Goal: Transaction & Acquisition: Purchase product/service

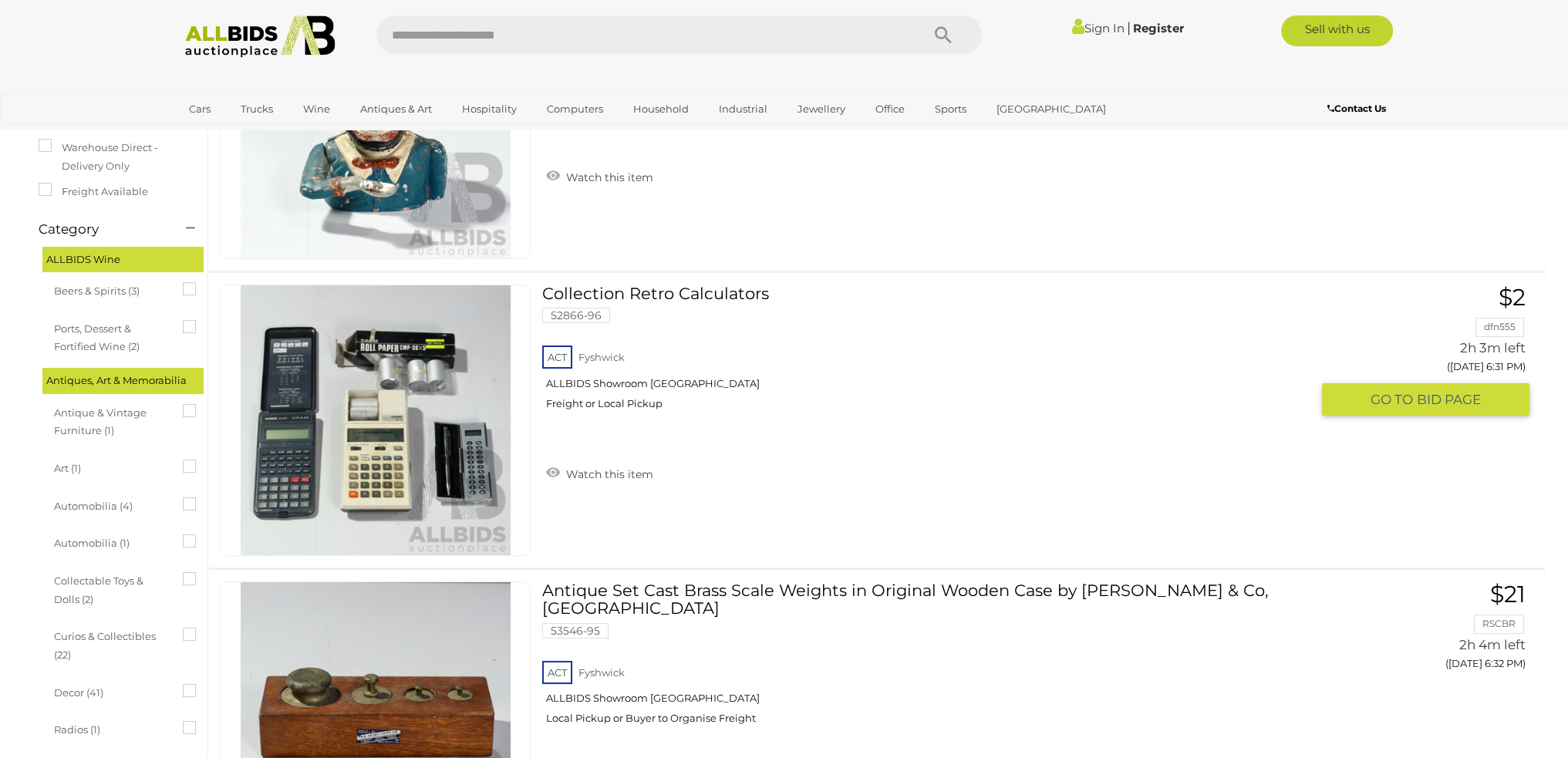
scroll to position [231, 0]
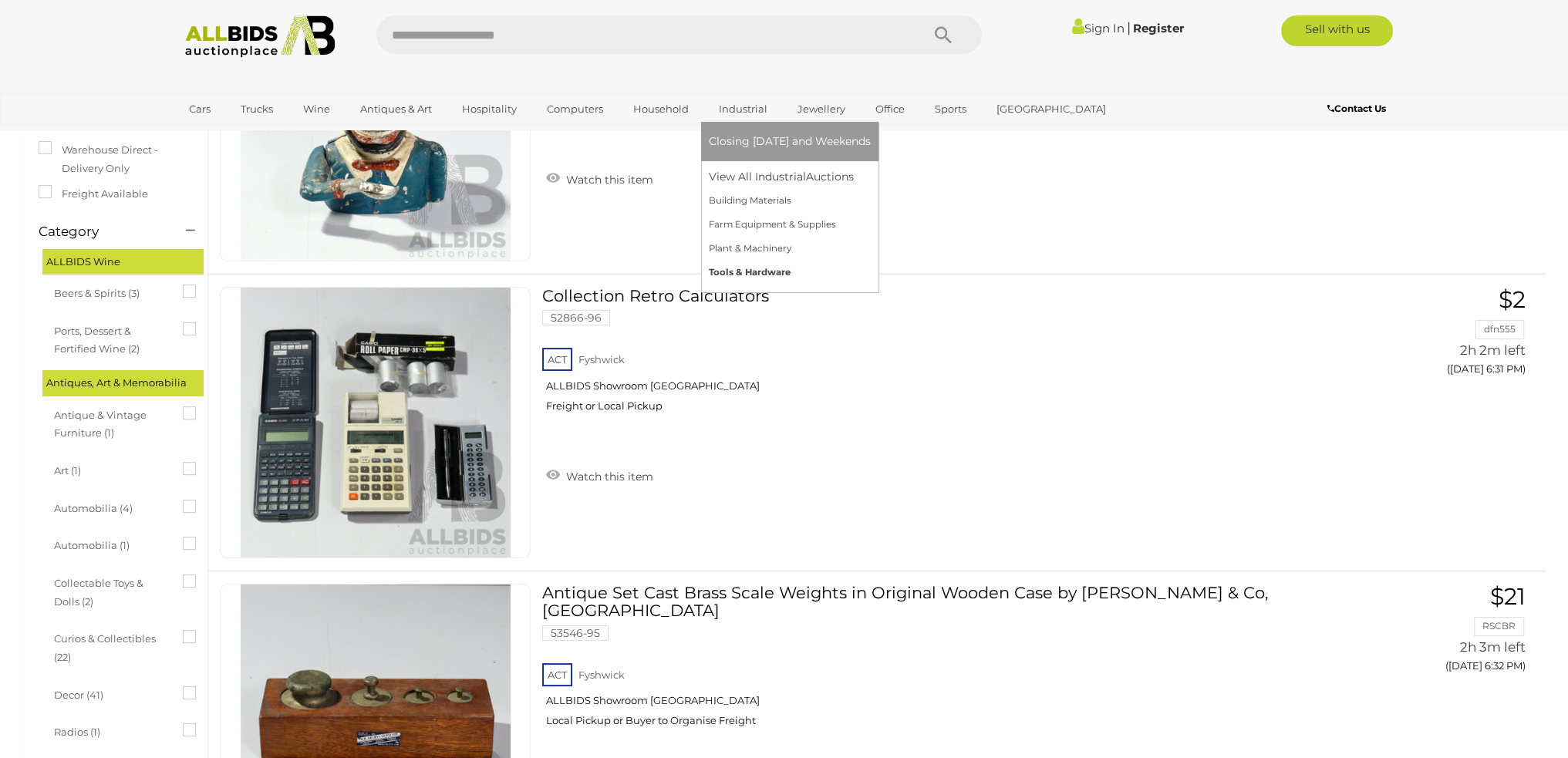
click at [743, 267] on link "Tools & Hardware" at bounding box center [789, 272] width 162 height 24
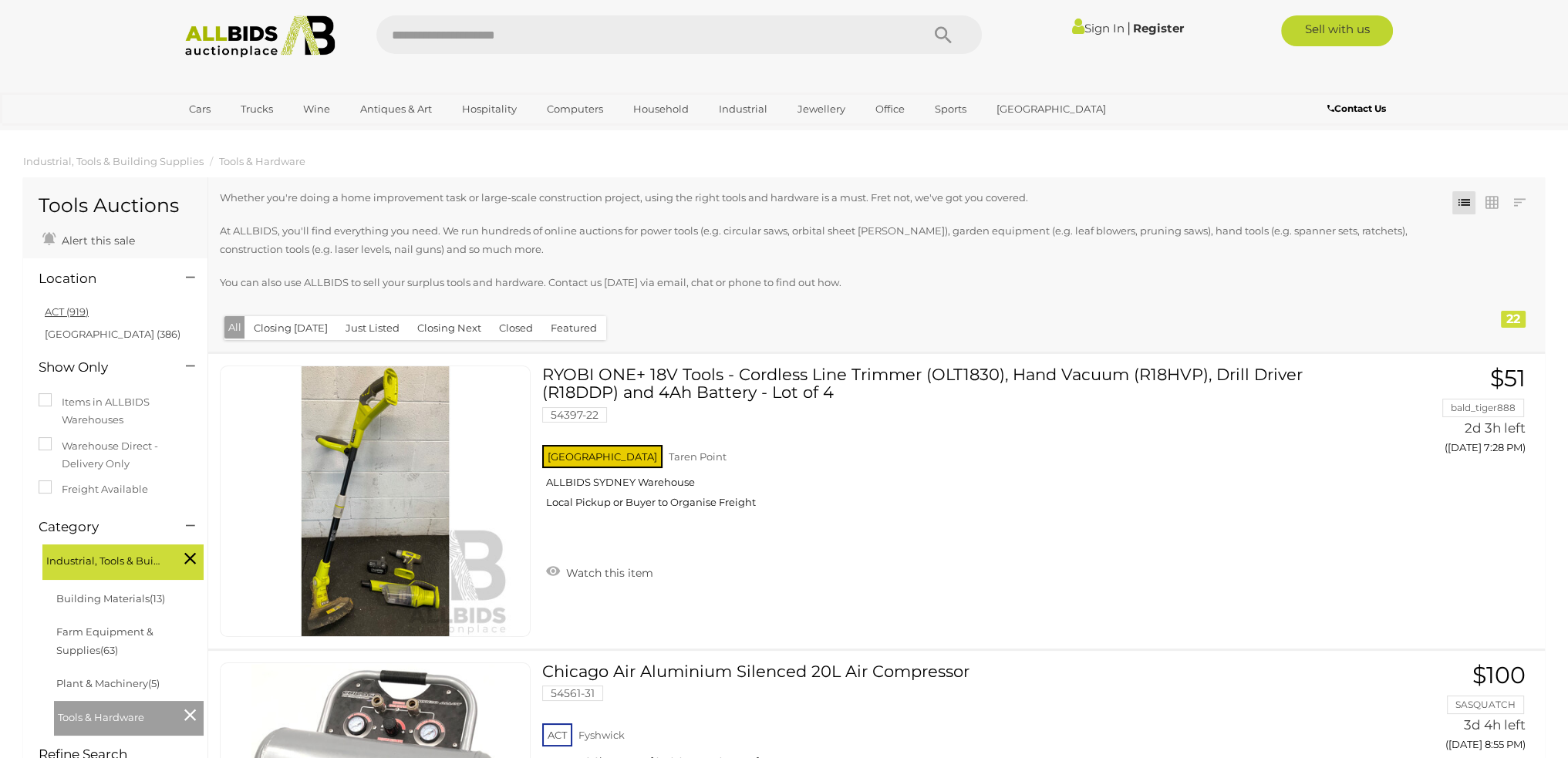
click at [56, 311] on link "ACT (919)" at bounding box center [67, 311] width 44 height 12
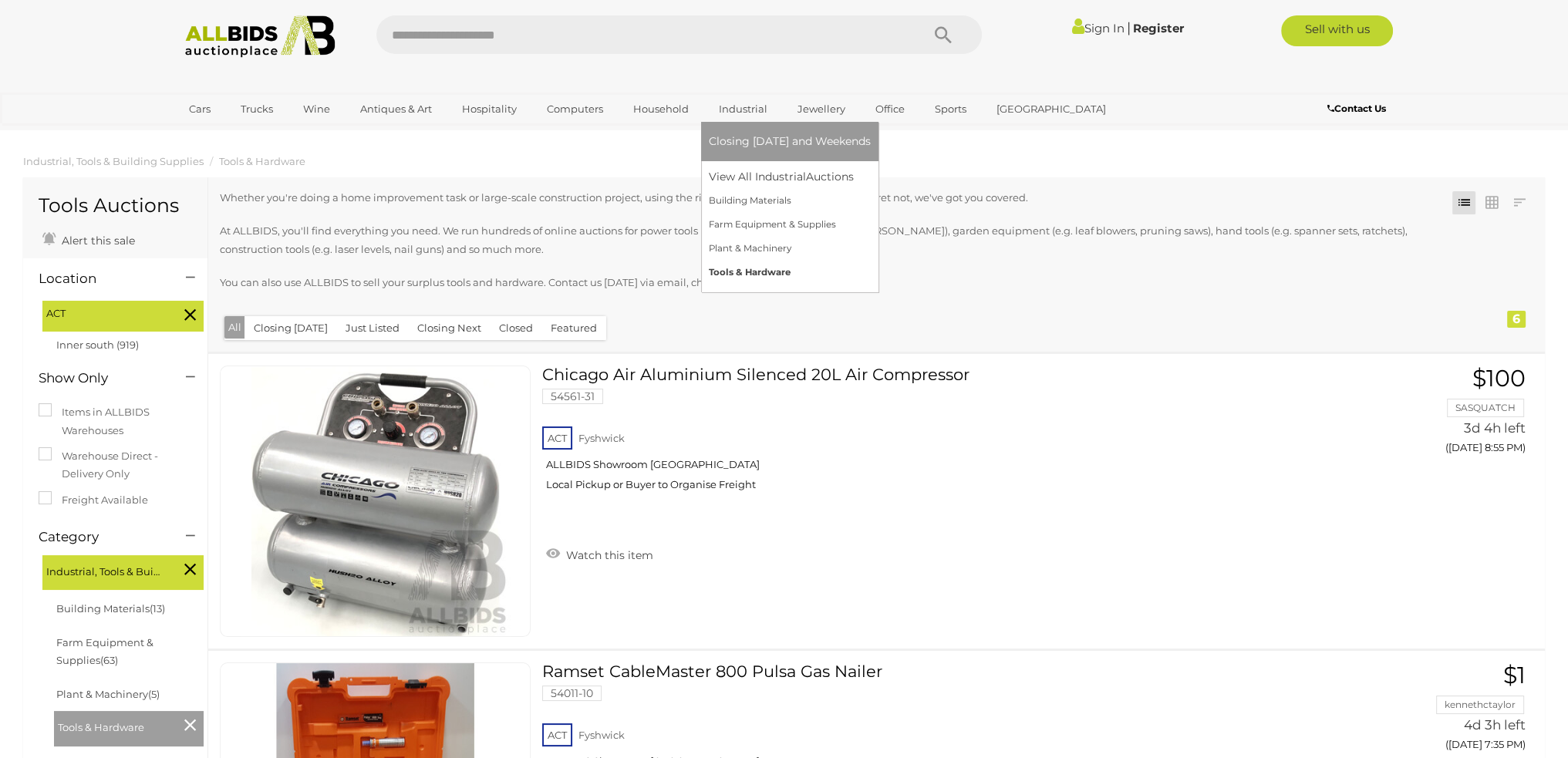
click at [748, 278] on link "Tools & Hardware" at bounding box center [789, 272] width 162 height 24
click at [750, 271] on link "Tools & Hardware" at bounding box center [789, 272] width 162 height 24
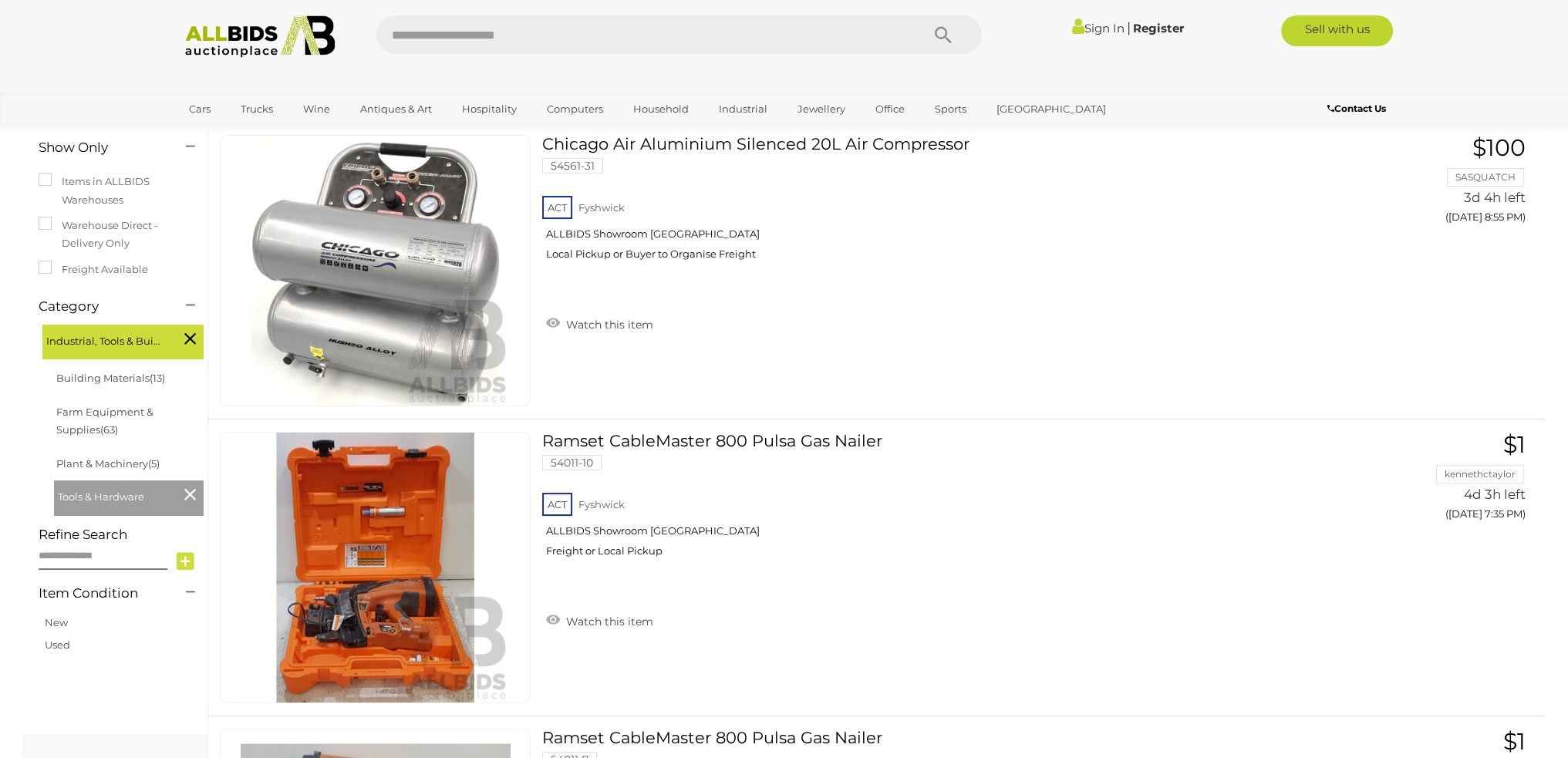
scroll to position [231, 0]
click at [114, 374] on link "Building Materials (13)" at bounding box center [110, 376] width 109 height 12
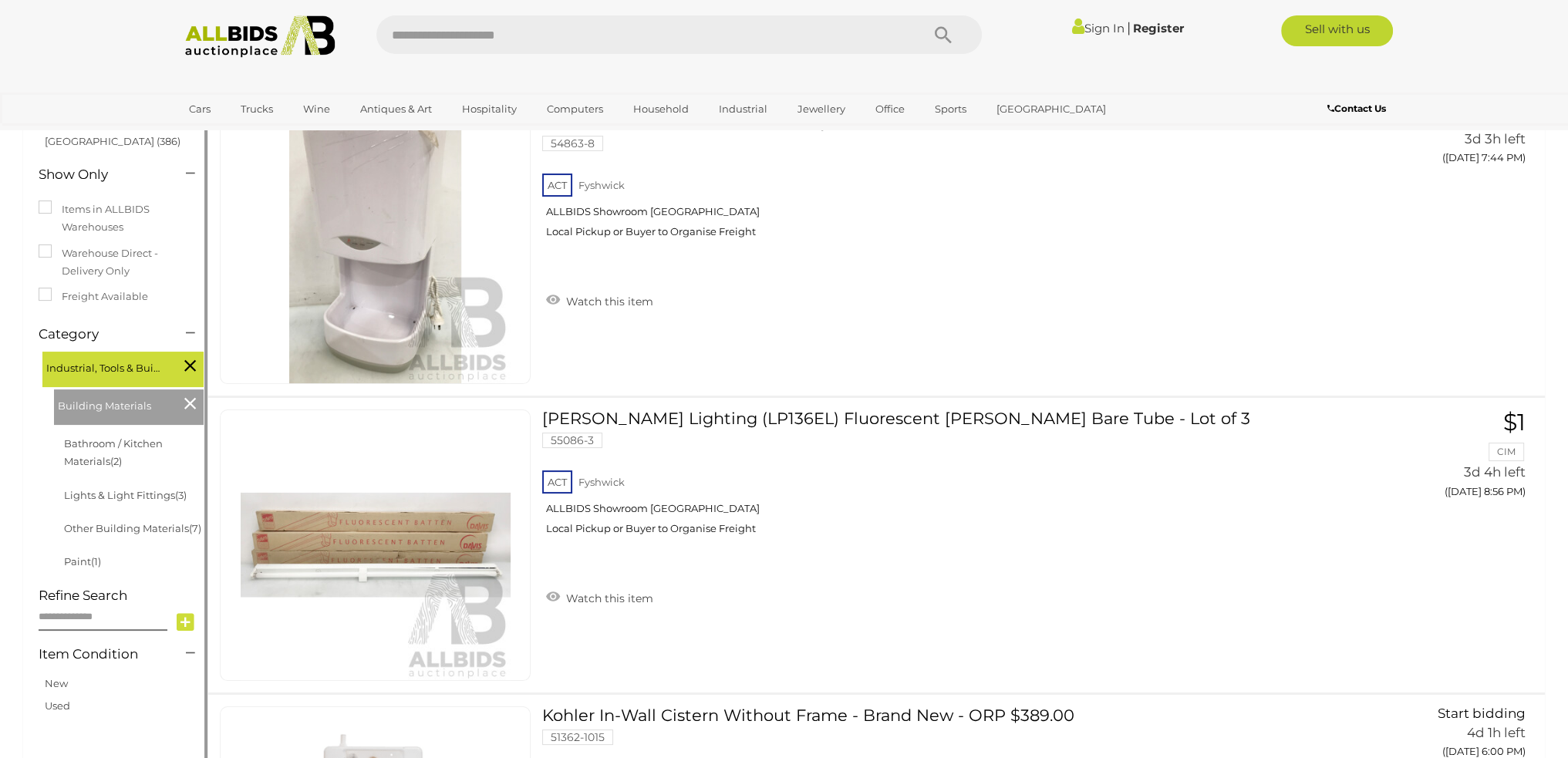
scroll to position [231, 0]
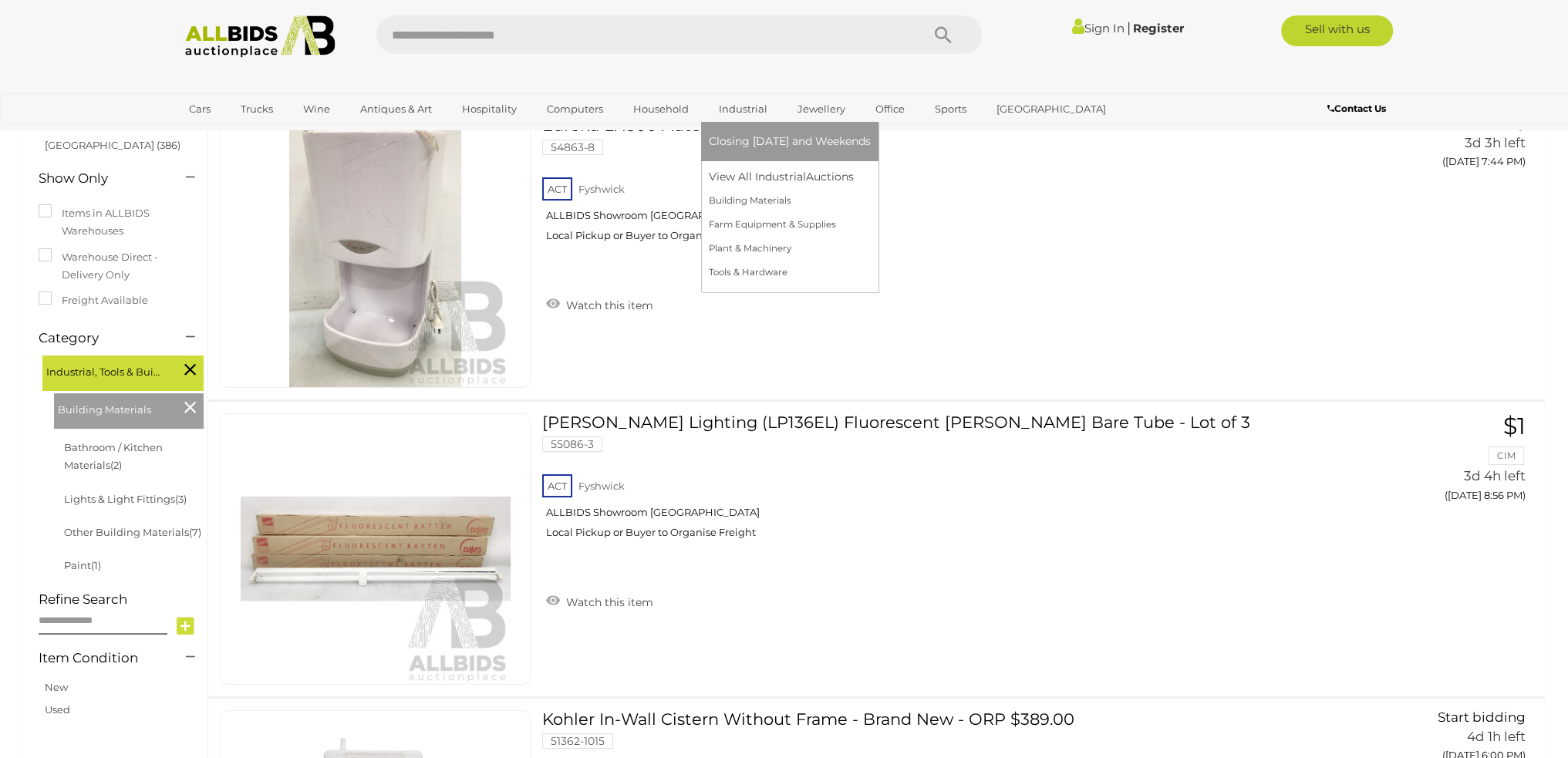
click at [743, 107] on link "Industrial" at bounding box center [742, 110] width 68 height 26
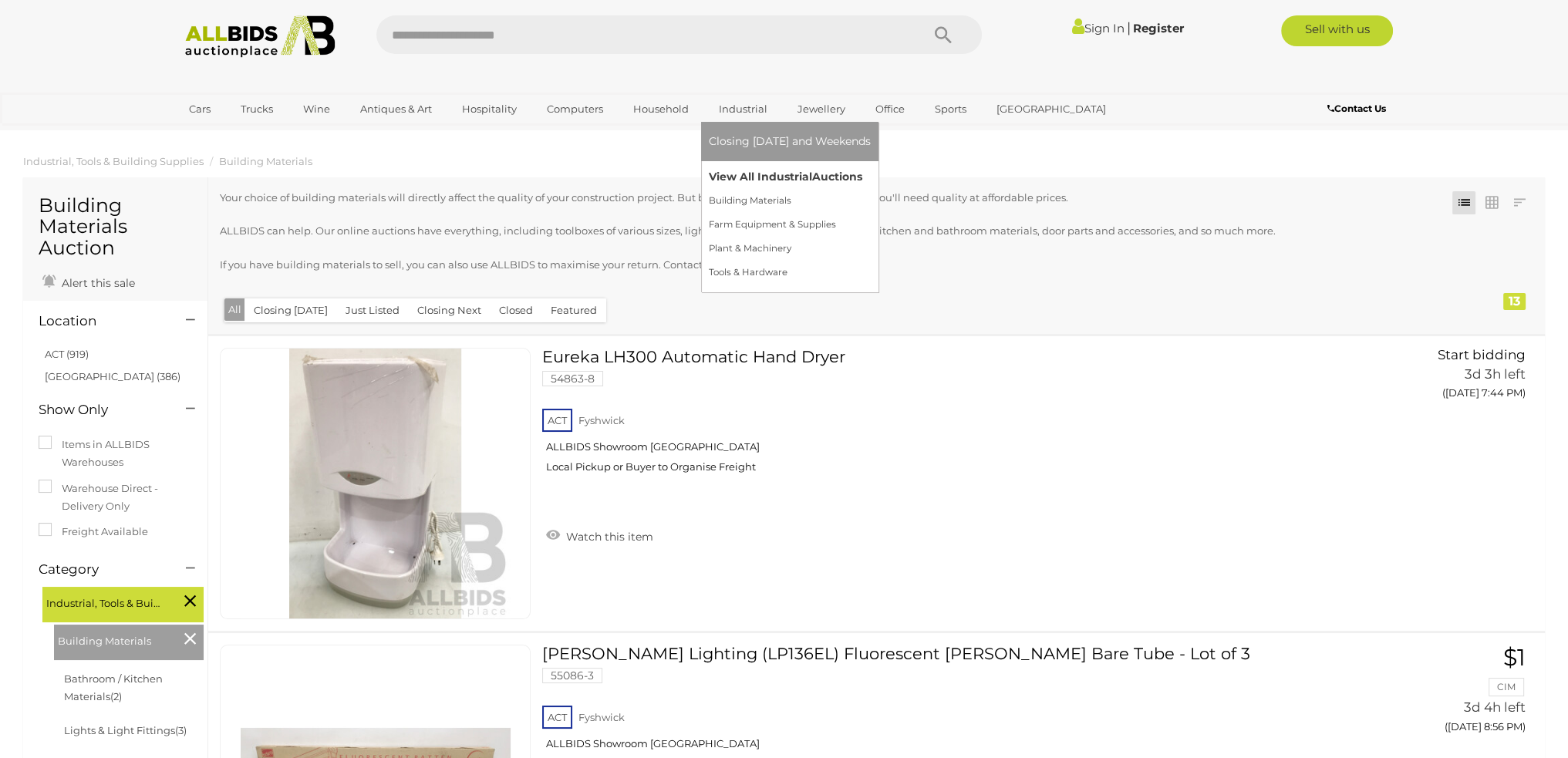
click at [735, 179] on link "View All Industrial Auctions" at bounding box center [789, 177] width 162 height 24
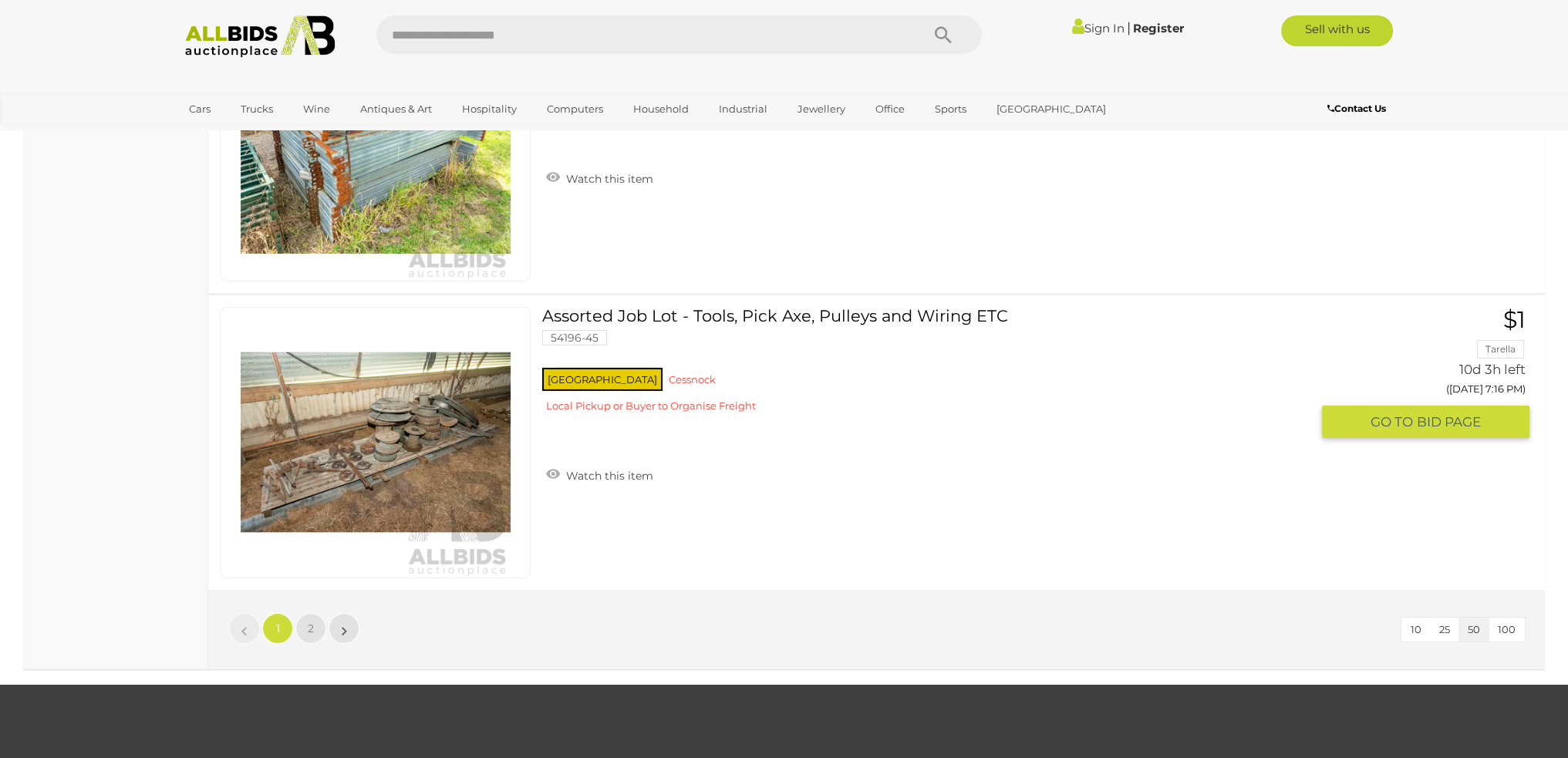
scroll to position [14801, 0]
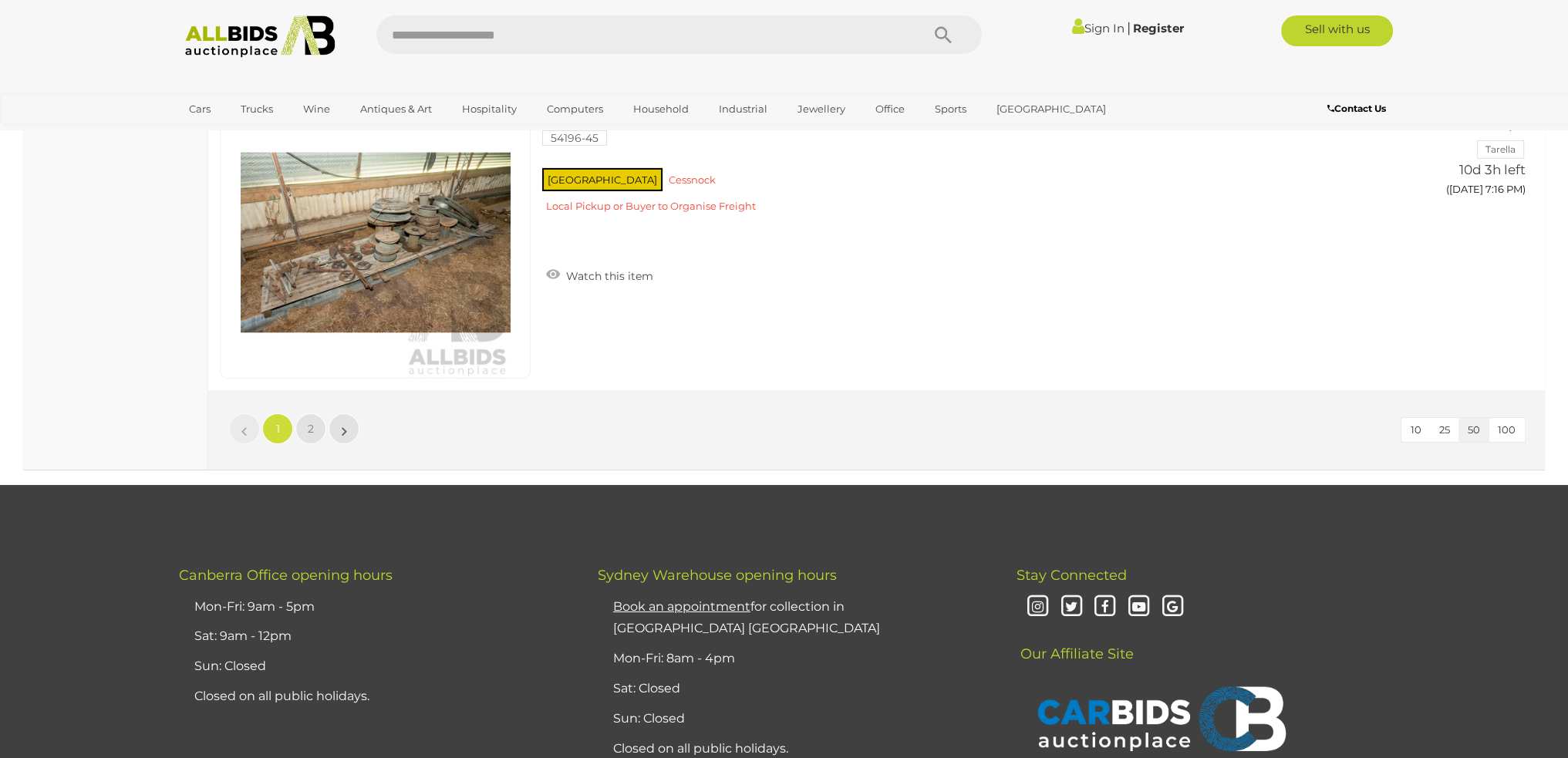
click at [471, 32] on input "text" at bounding box center [641, 35] width 529 height 39
